Goal: Obtain resource: Obtain resource

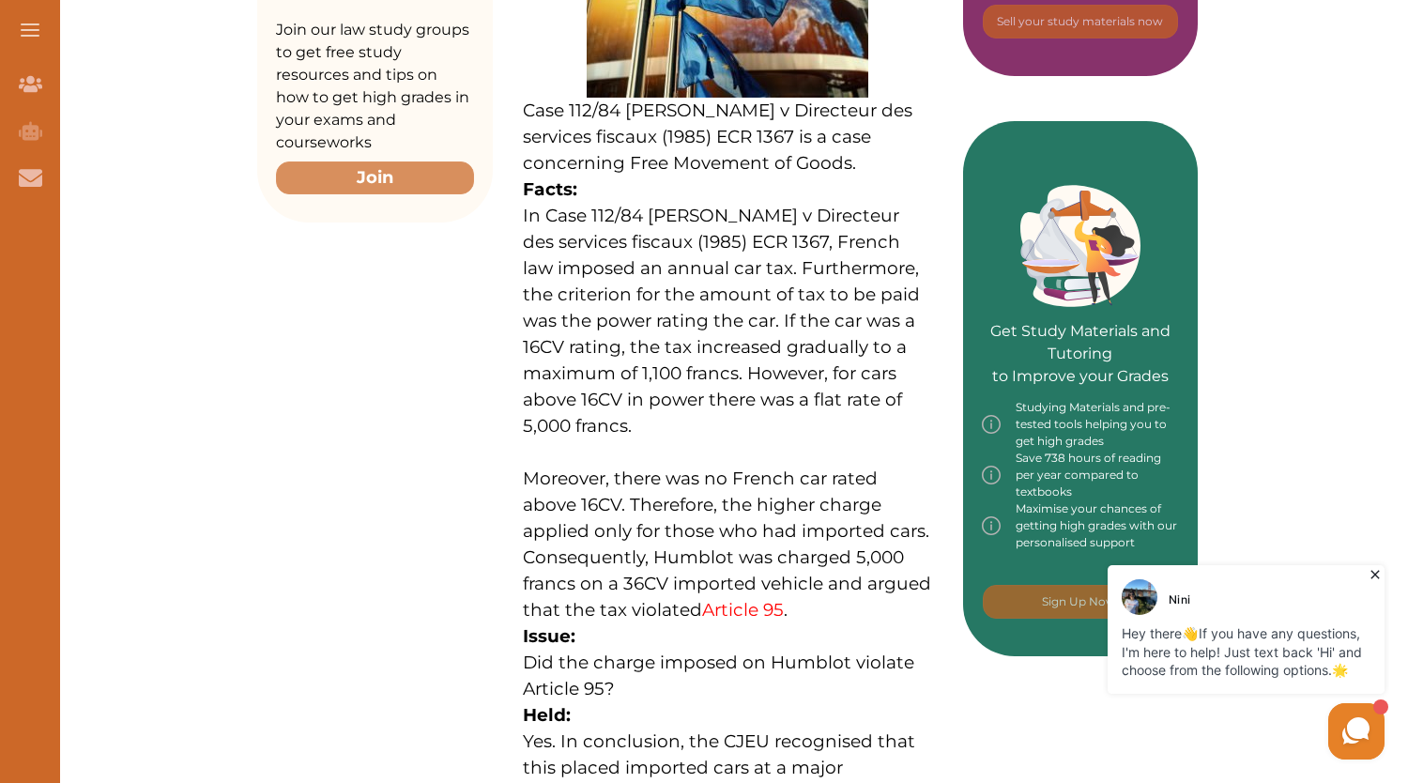
scroll to position [770, 0]
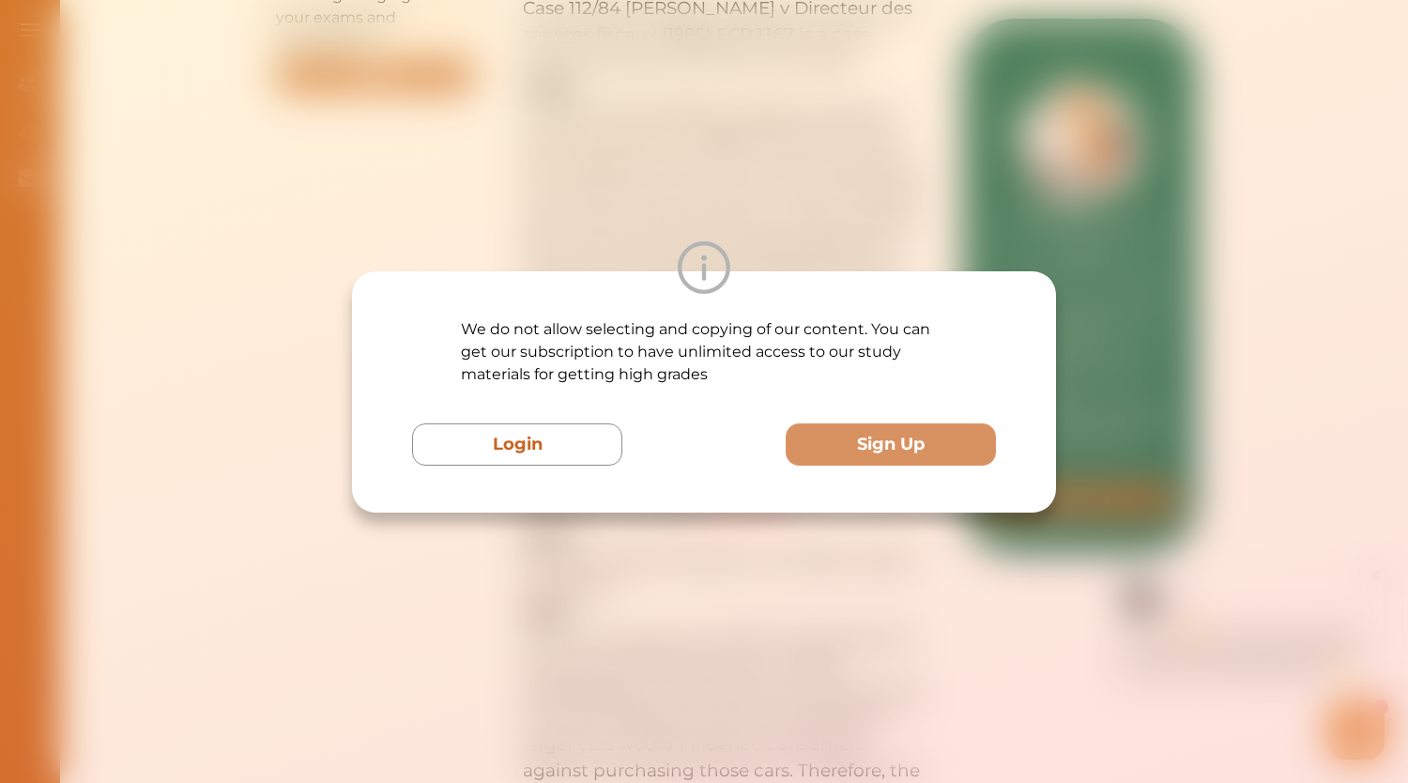
drag, startPoint x: 710, startPoint y: 361, endPoint x: 1306, endPoint y: 374, distance: 596.3
click at [1306, 374] on div "We do not allow selecting and copying of our content. You can get our subscript…" at bounding box center [704, 391] width 1408 height 783
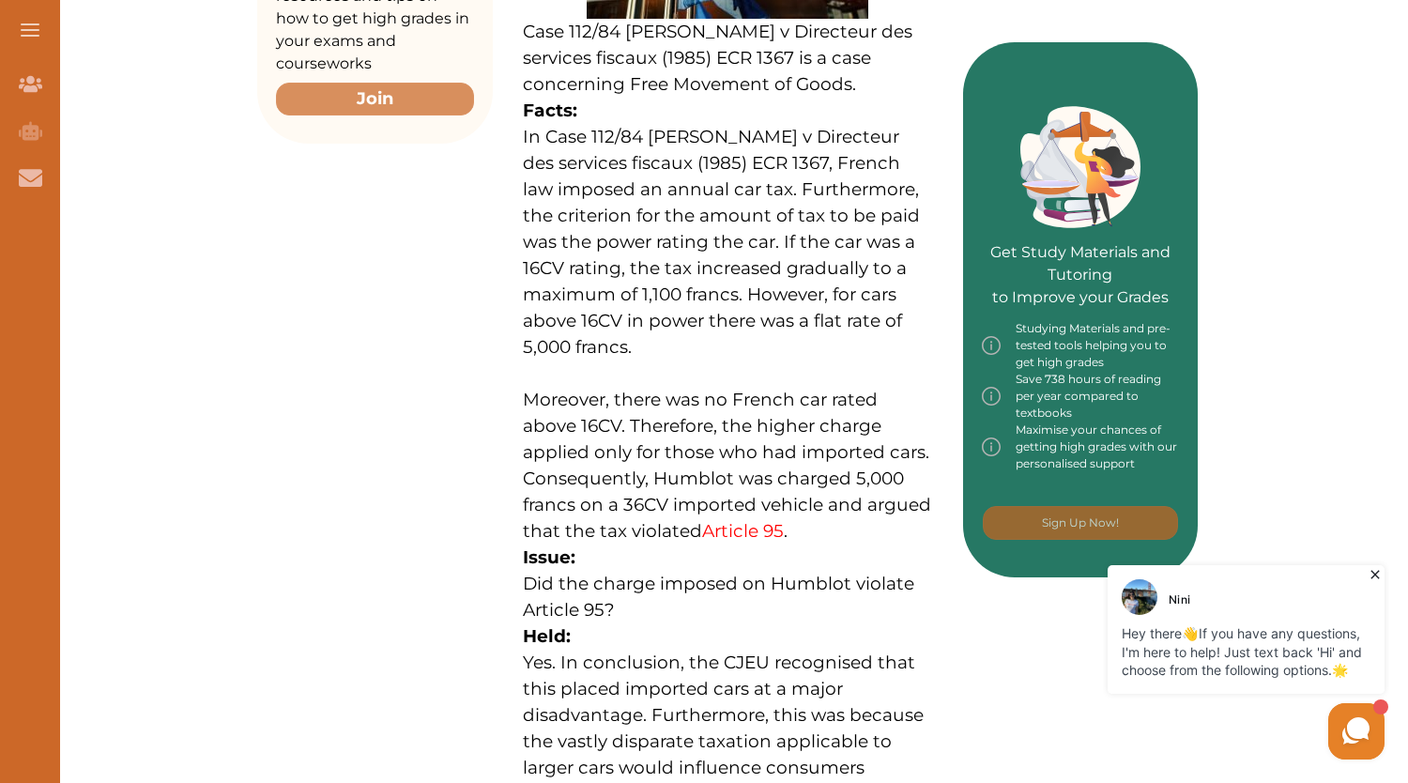
scroll to position [745, 0]
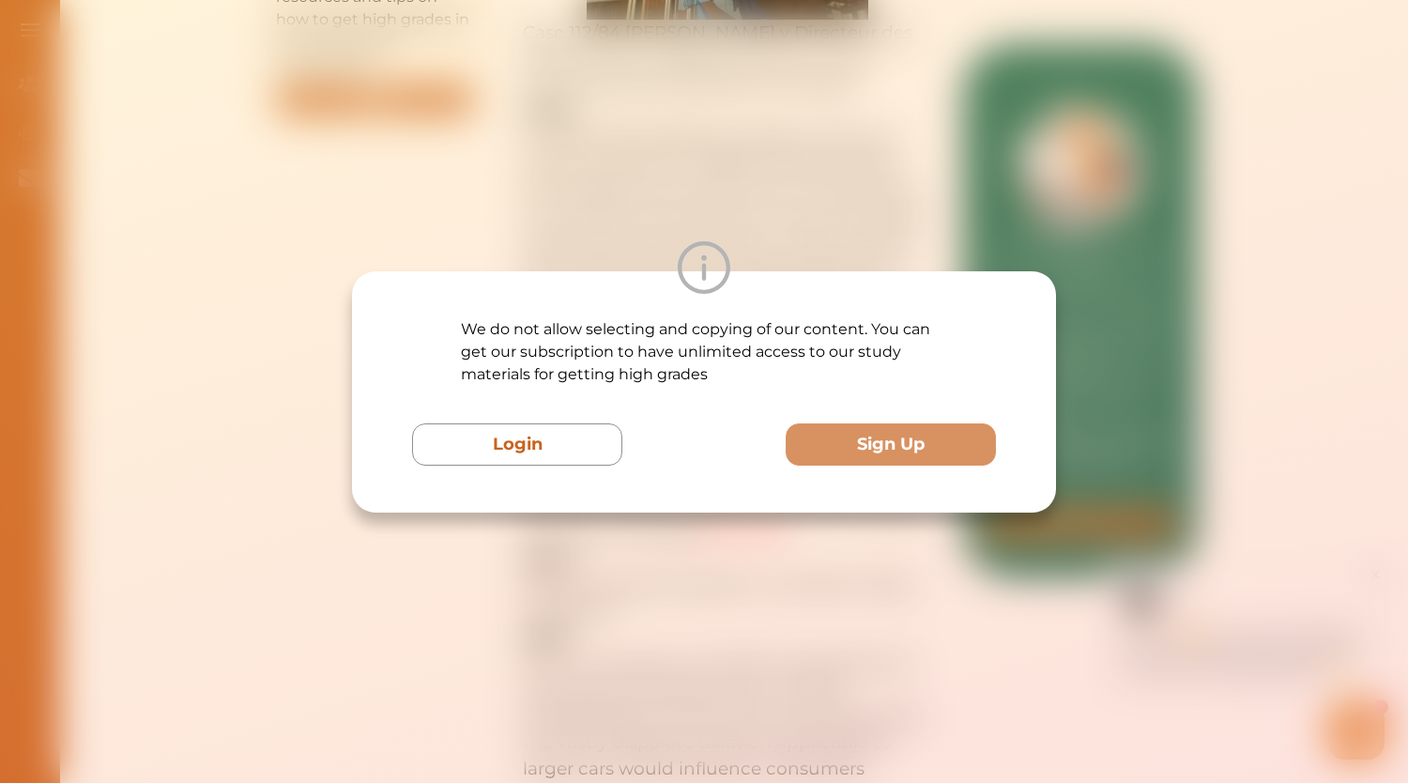
drag, startPoint x: 669, startPoint y: 491, endPoint x: 618, endPoint y: 583, distance: 105.5
click at [618, 583] on div "We do not allow selecting and copying of our content. You can get our subscript…" at bounding box center [704, 391] width 1408 height 783
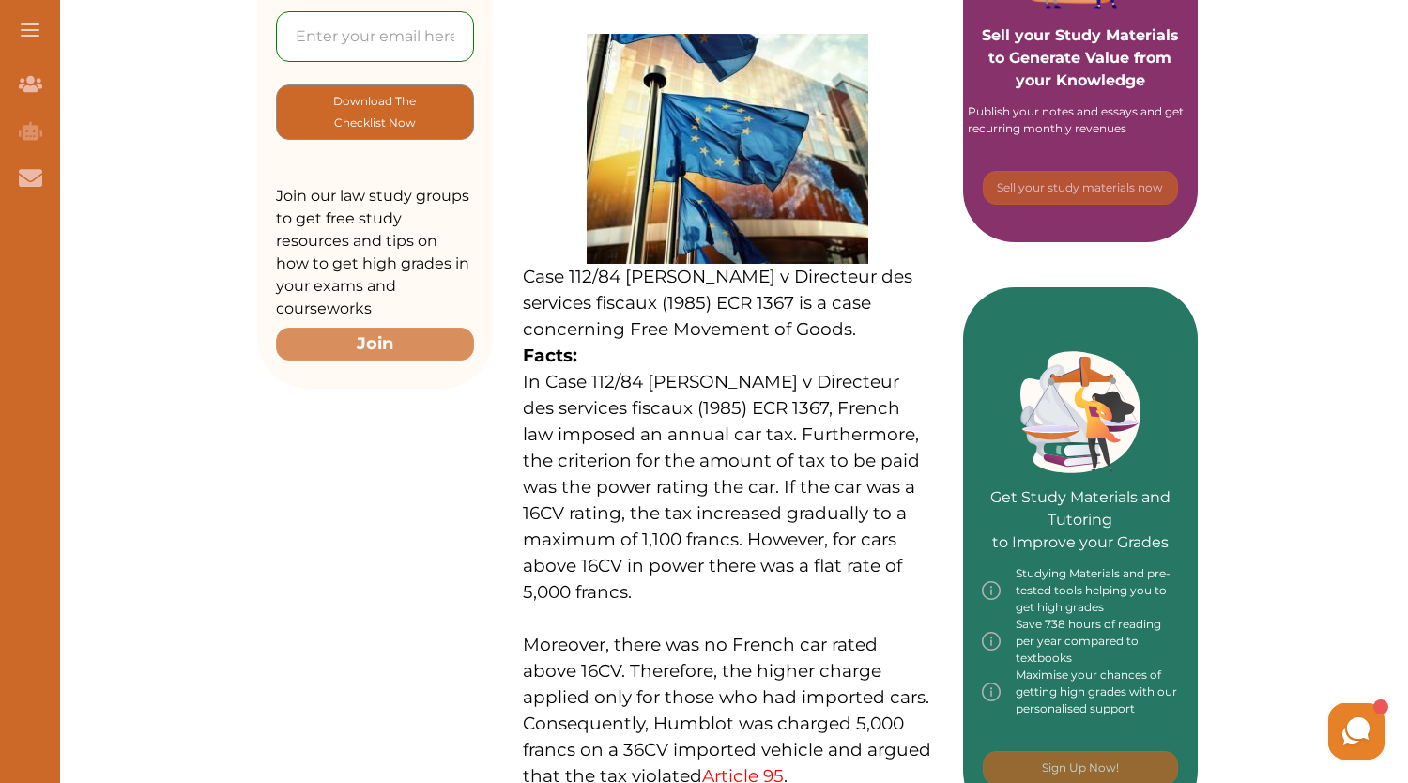
drag, startPoint x: 528, startPoint y: 280, endPoint x: 644, endPoint y: 425, distance: 186.4
click at [644, 425] on p "Case 112/84 Michel Humblot v Directeur des services fiscaux (1985) ECR 1367 is …" at bounding box center [728, 635] width 410 height 1203
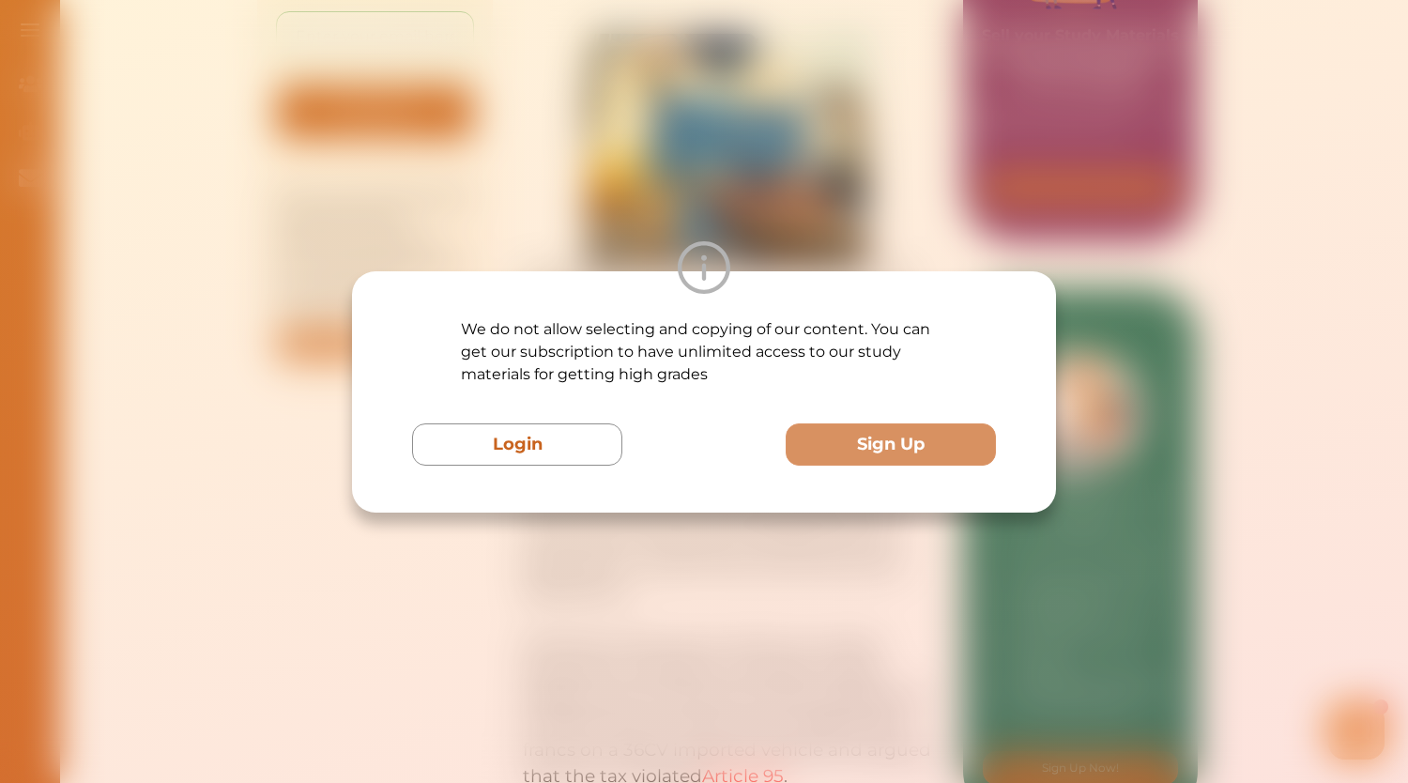
click at [644, 425] on div "Login Sign Up" at bounding box center [704, 444] width 584 height 42
click at [736, 600] on div "We do not allow selecting and copying of our content. You can get our subscript…" at bounding box center [704, 391] width 1408 height 783
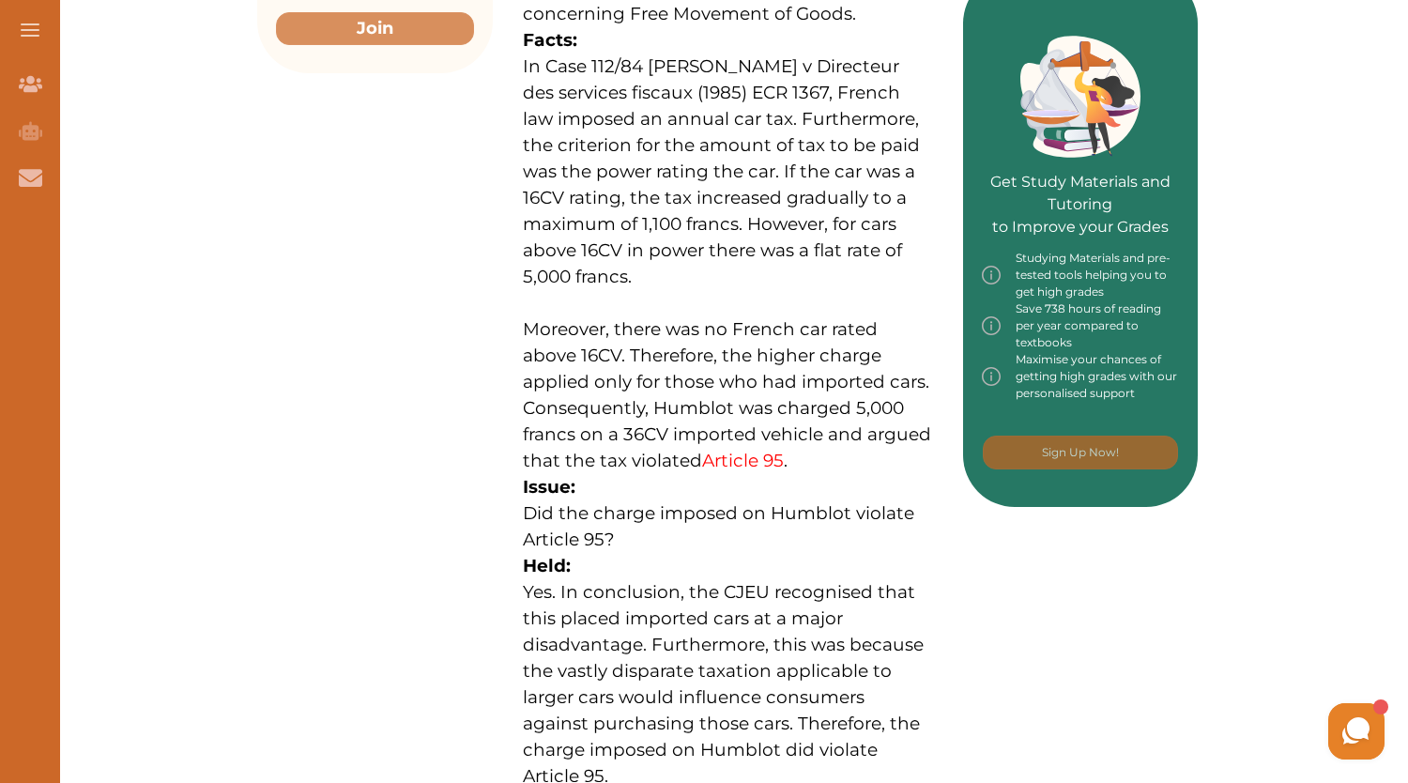
scroll to position [811, 0]
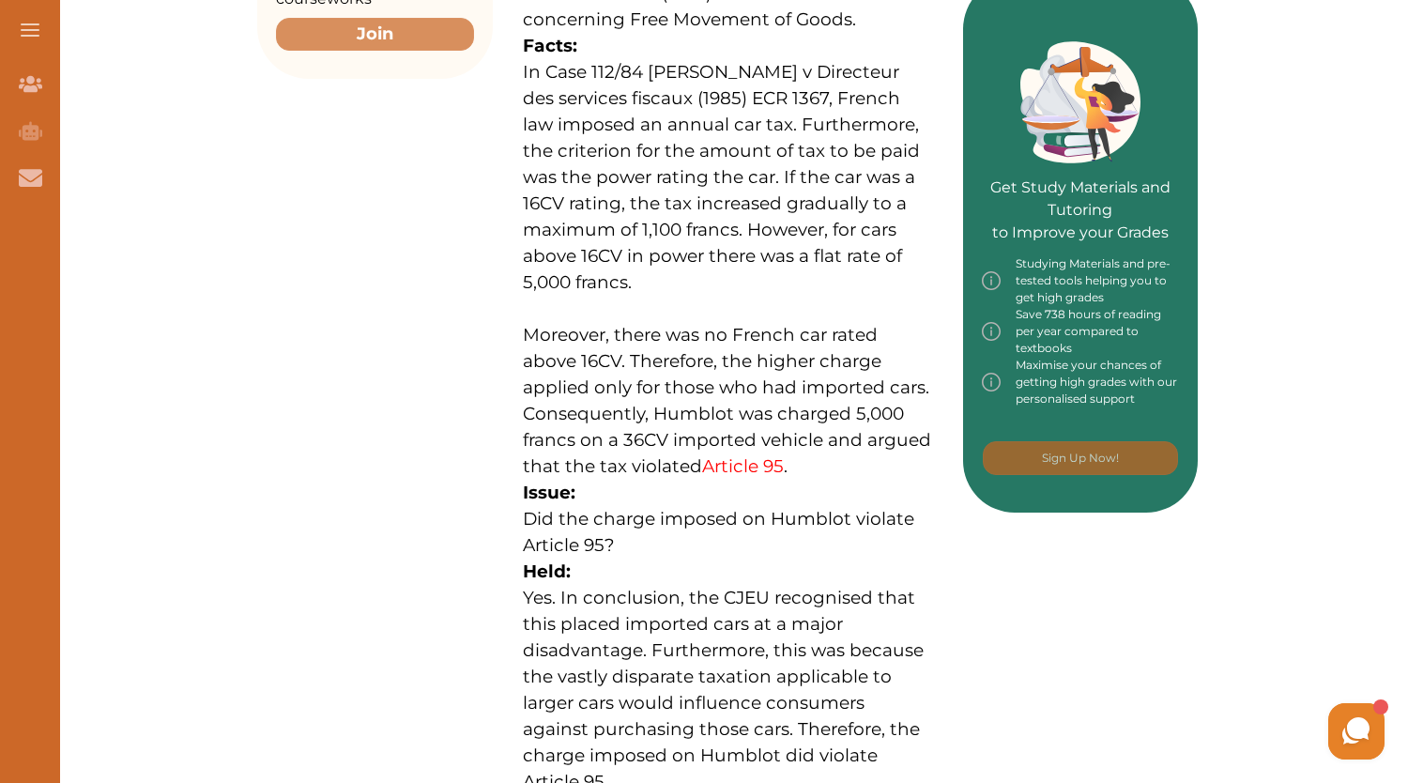
drag, startPoint x: 501, startPoint y: 33, endPoint x: 950, endPoint y: 771, distance: 863.7
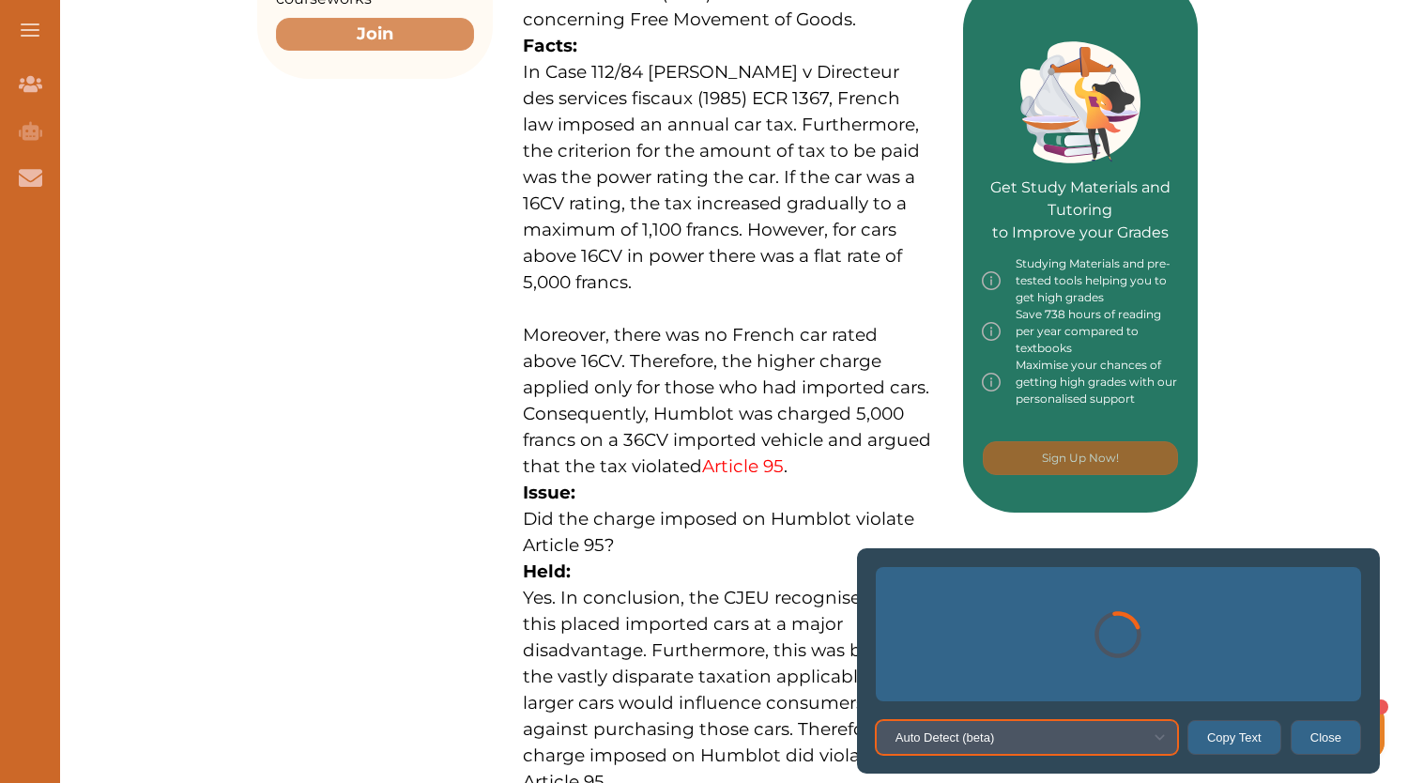
click at [1159, 737] on select "Auto Detect (beta) Ukrainian French Auto Detect (beta) English German Russian A…" at bounding box center [1027, 737] width 302 height 35
select select "eng"
click at [948, 720] on select "Auto Detect (beta) Ukrainian French Auto Detect (beta) English German Russian A…" at bounding box center [1027, 737] width 302 height 35
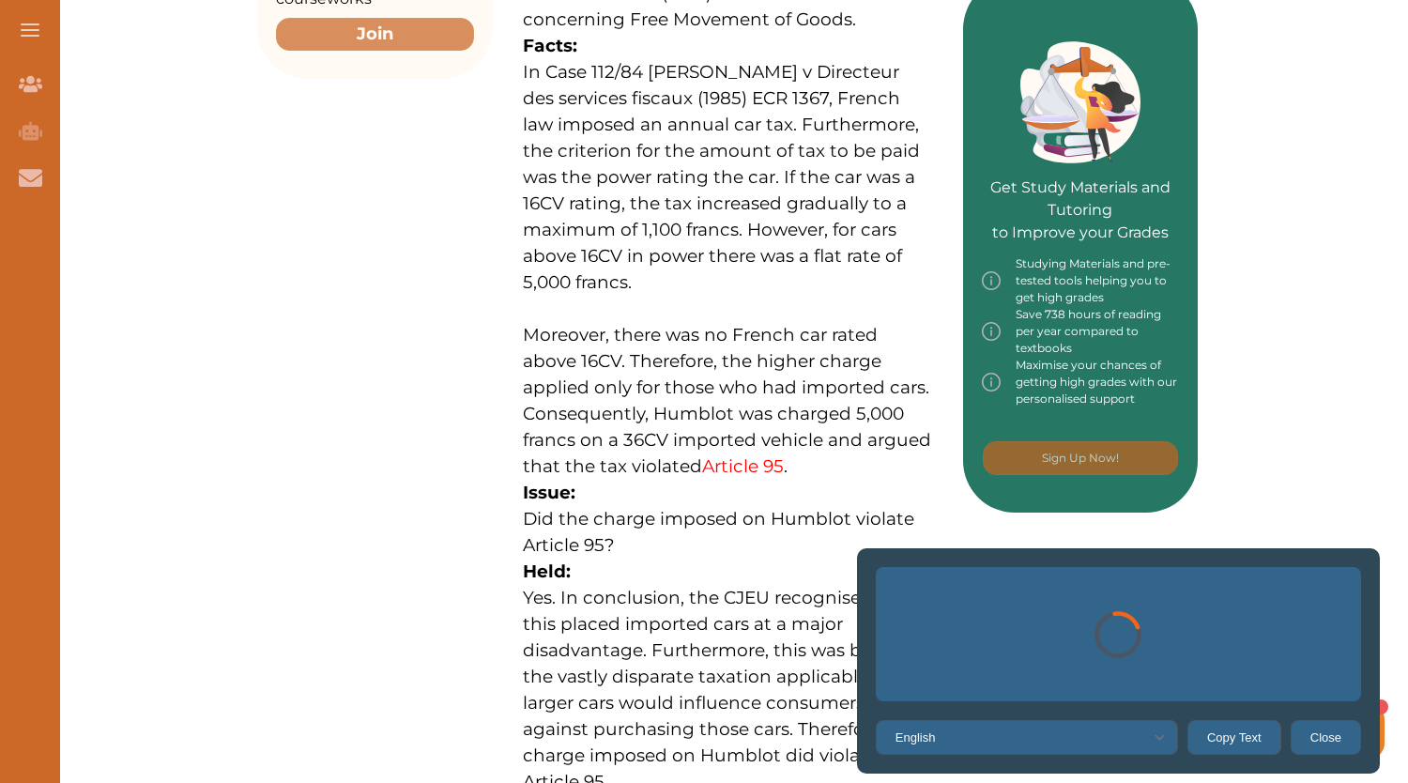
click at [1085, 673] on div at bounding box center [1118, 634] width 485 height 134
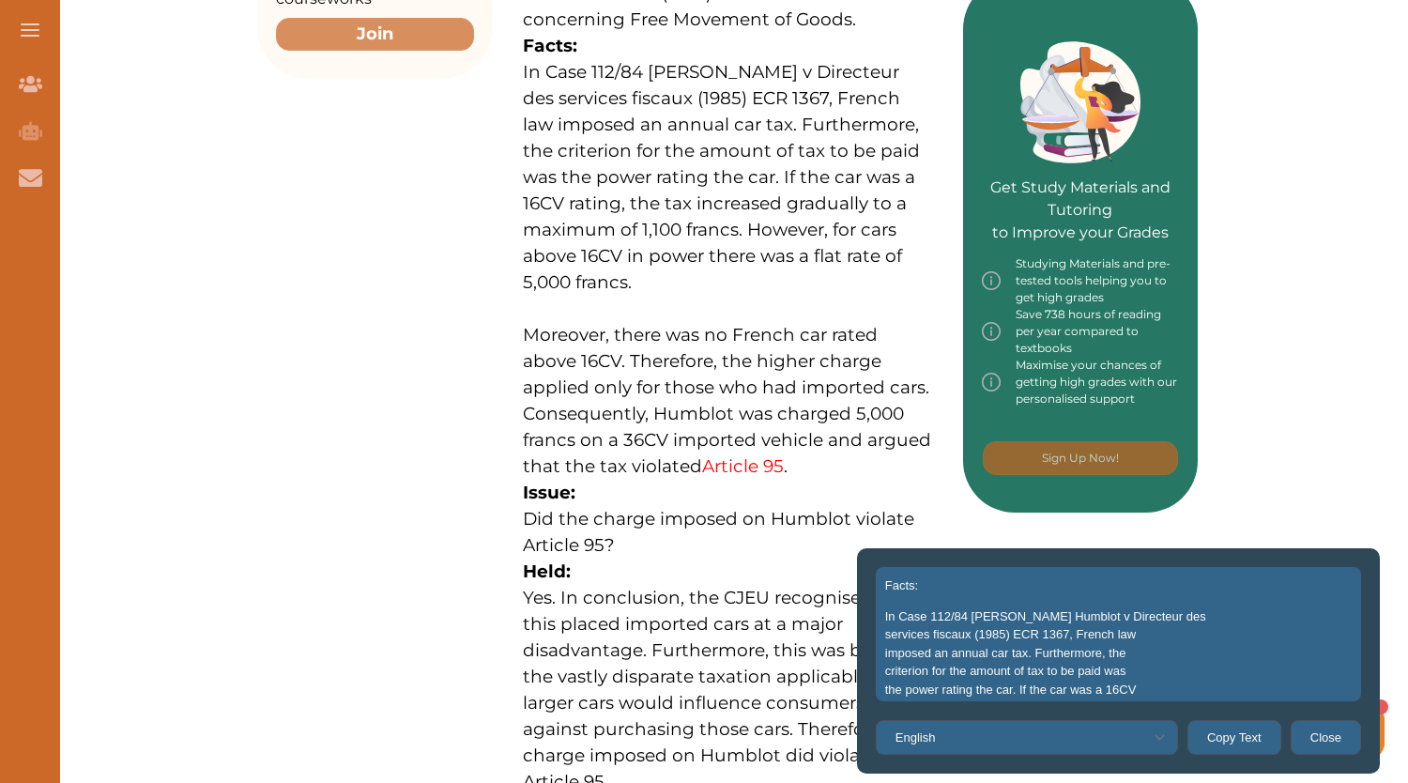
click at [1085, 666] on span "criterion for the amount of tax to be paid was" at bounding box center [1118, 671] width 467 height 19
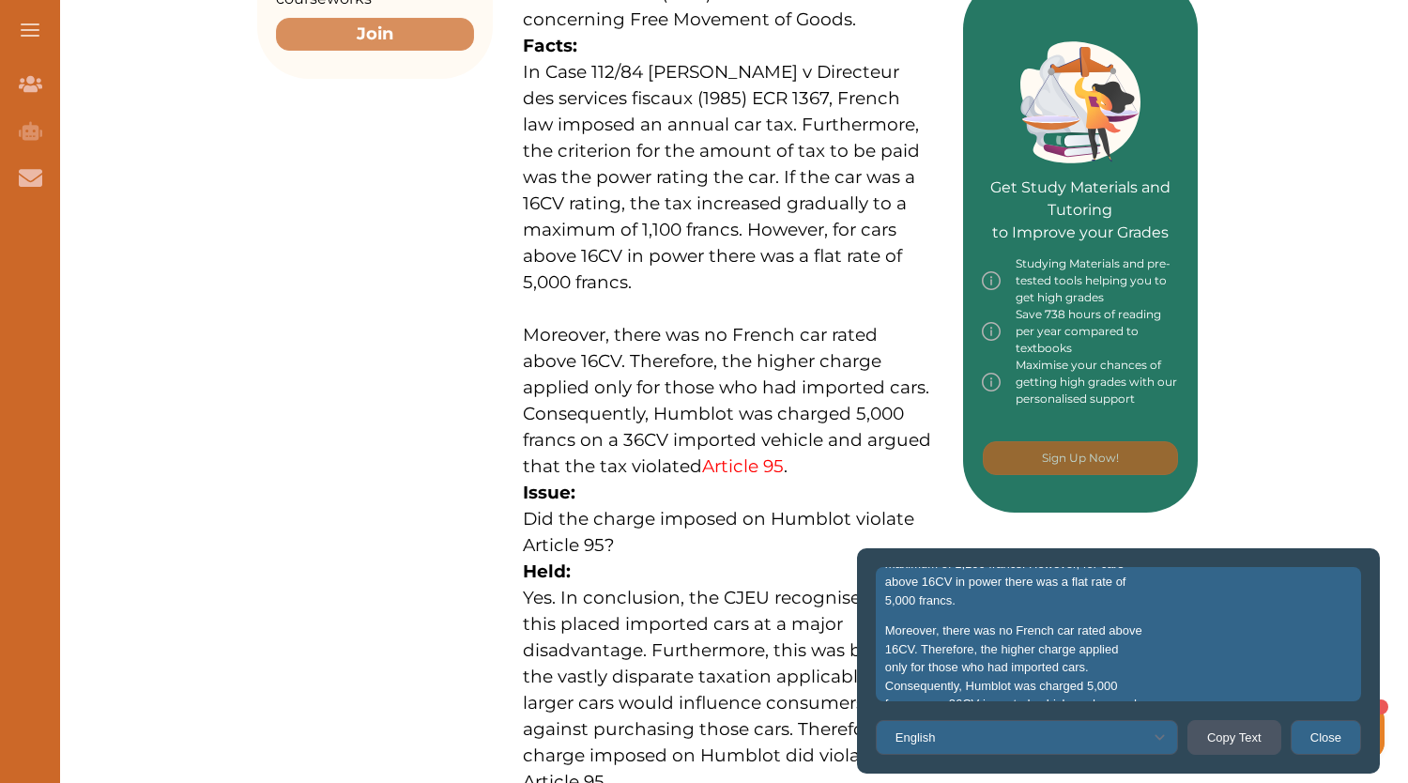
scroll to position [163, 0]
click at [1236, 726] on button "Copy Text" at bounding box center [1235, 737] width 94 height 35
